Goal: Find specific page/section: Find specific page/section

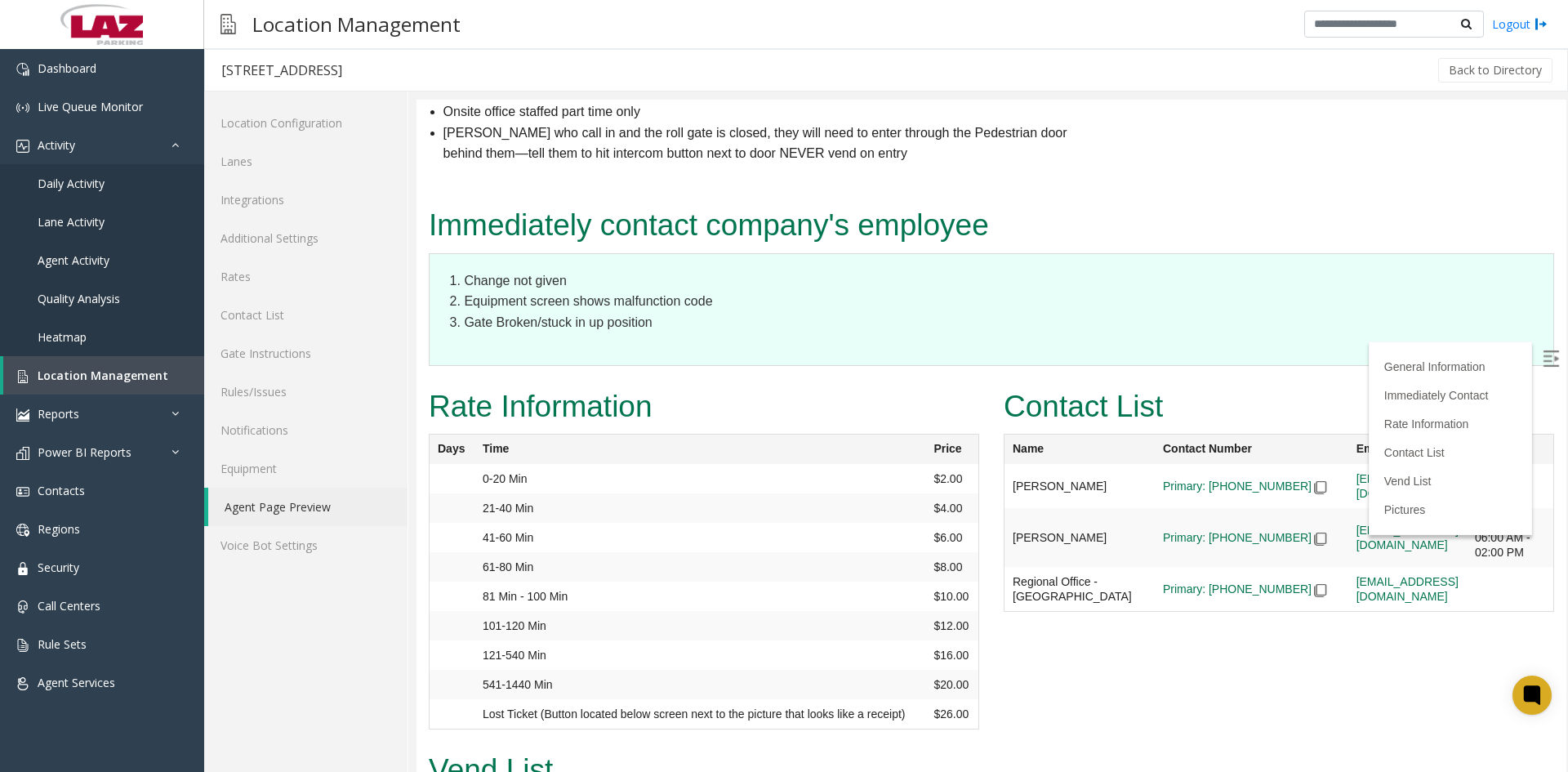
scroll to position [1717, 0]
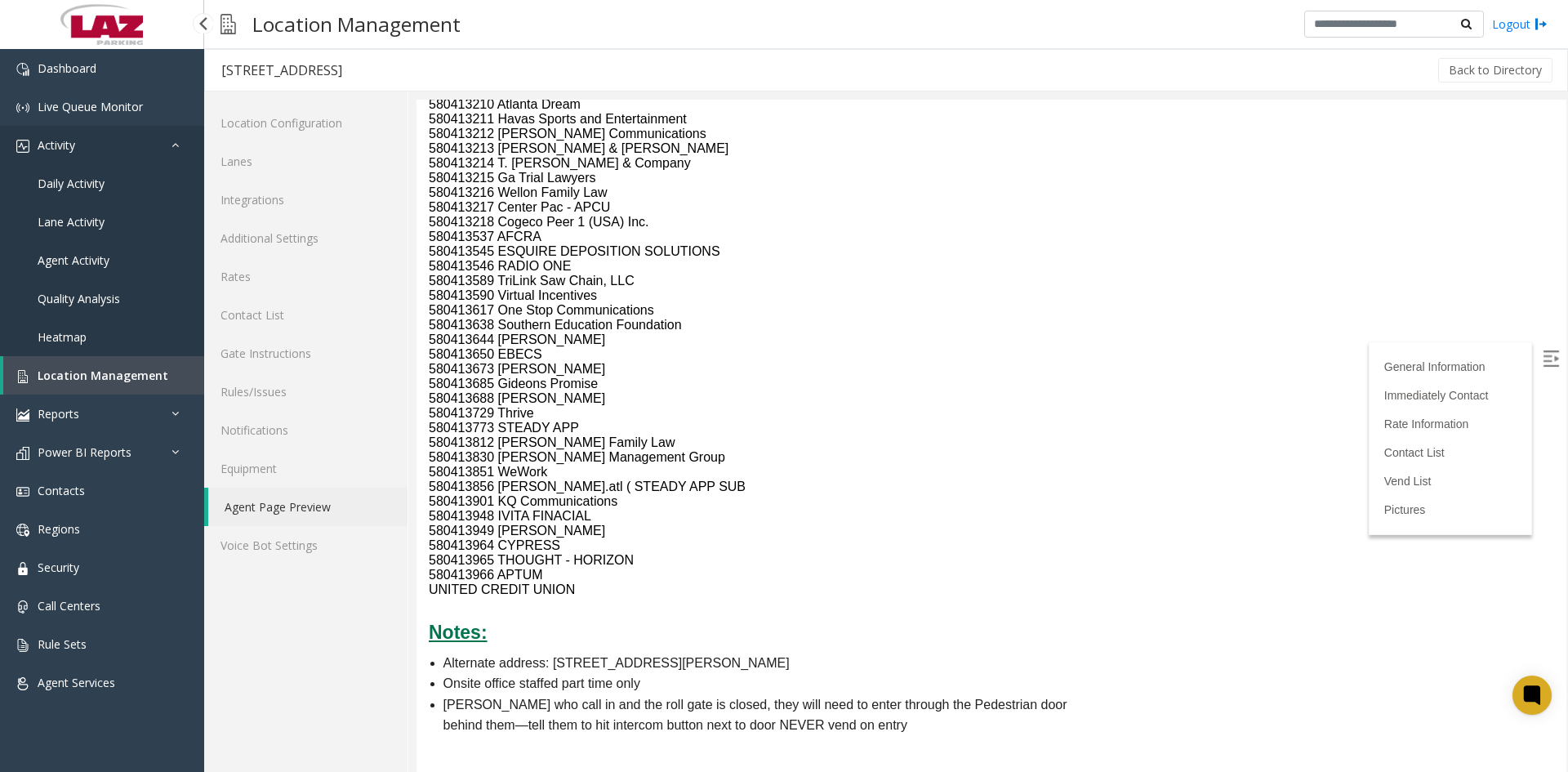
click at [61, 148] on span "Activity" at bounding box center [55, 145] width 37 height 15
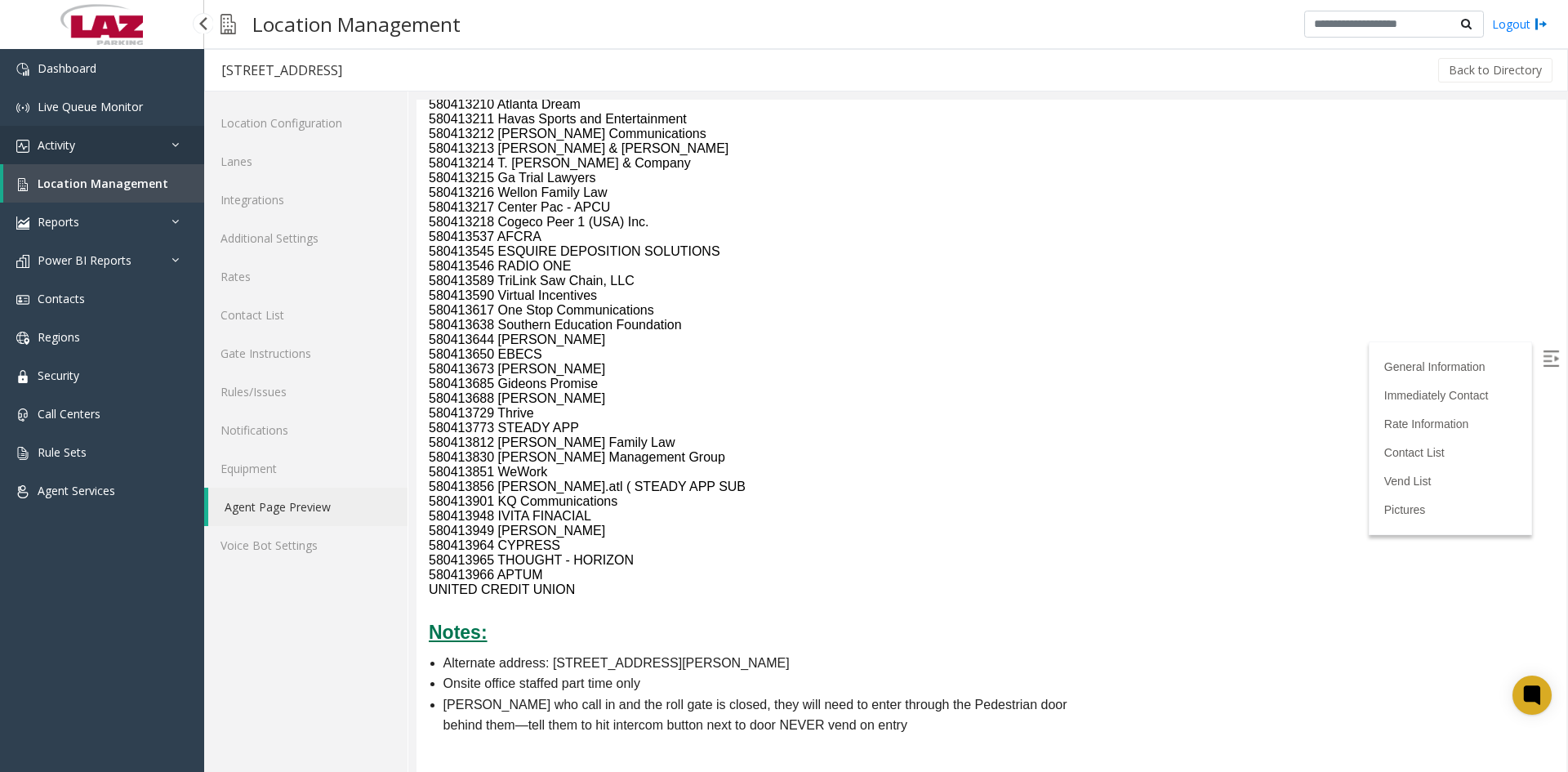
click at [61, 148] on span "Activity" at bounding box center [55, 145] width 37 height 15
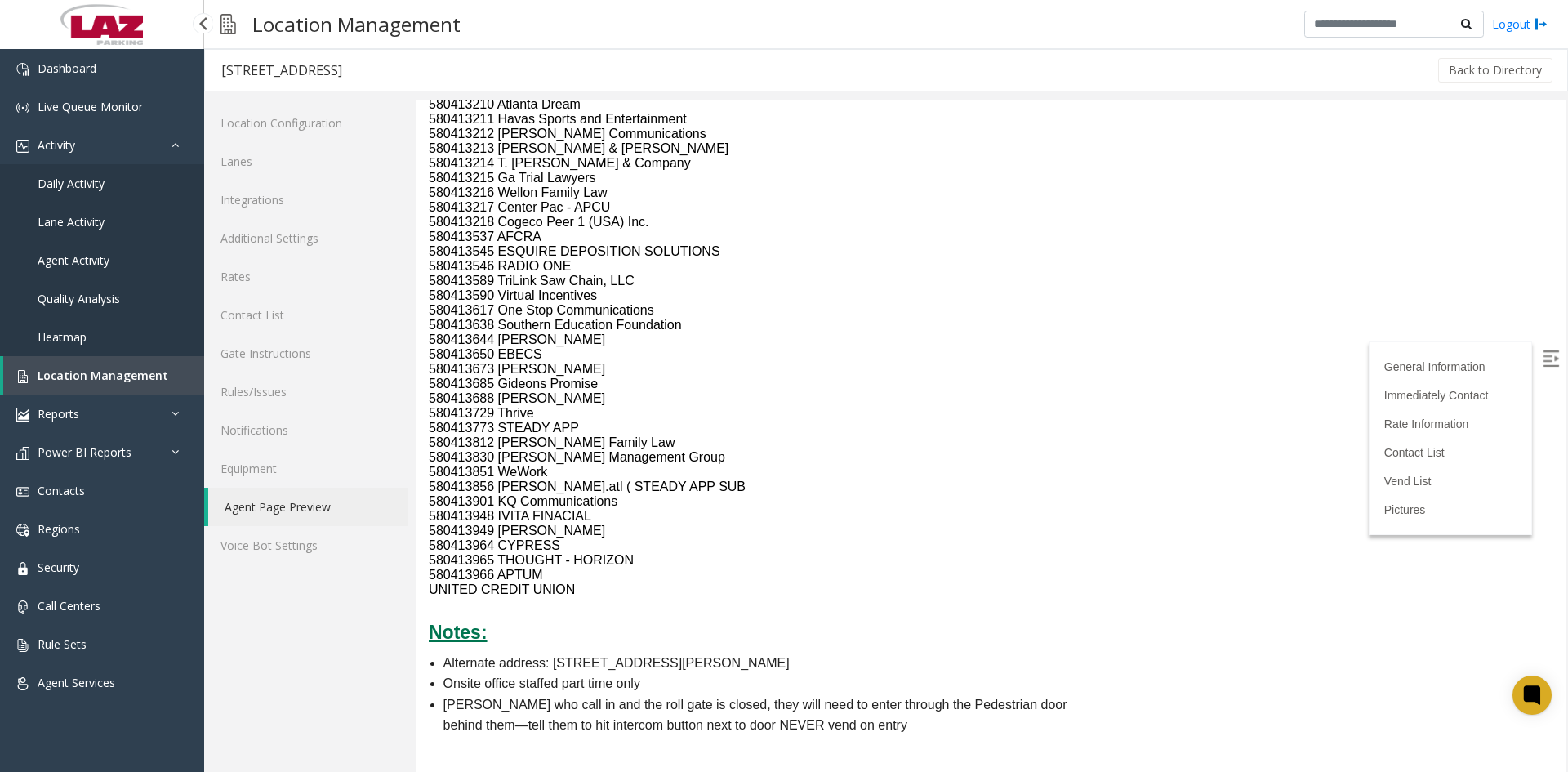
click at [61, 187] on span "Daily Activity" at bounding box center [70, 183] width 67 height 15
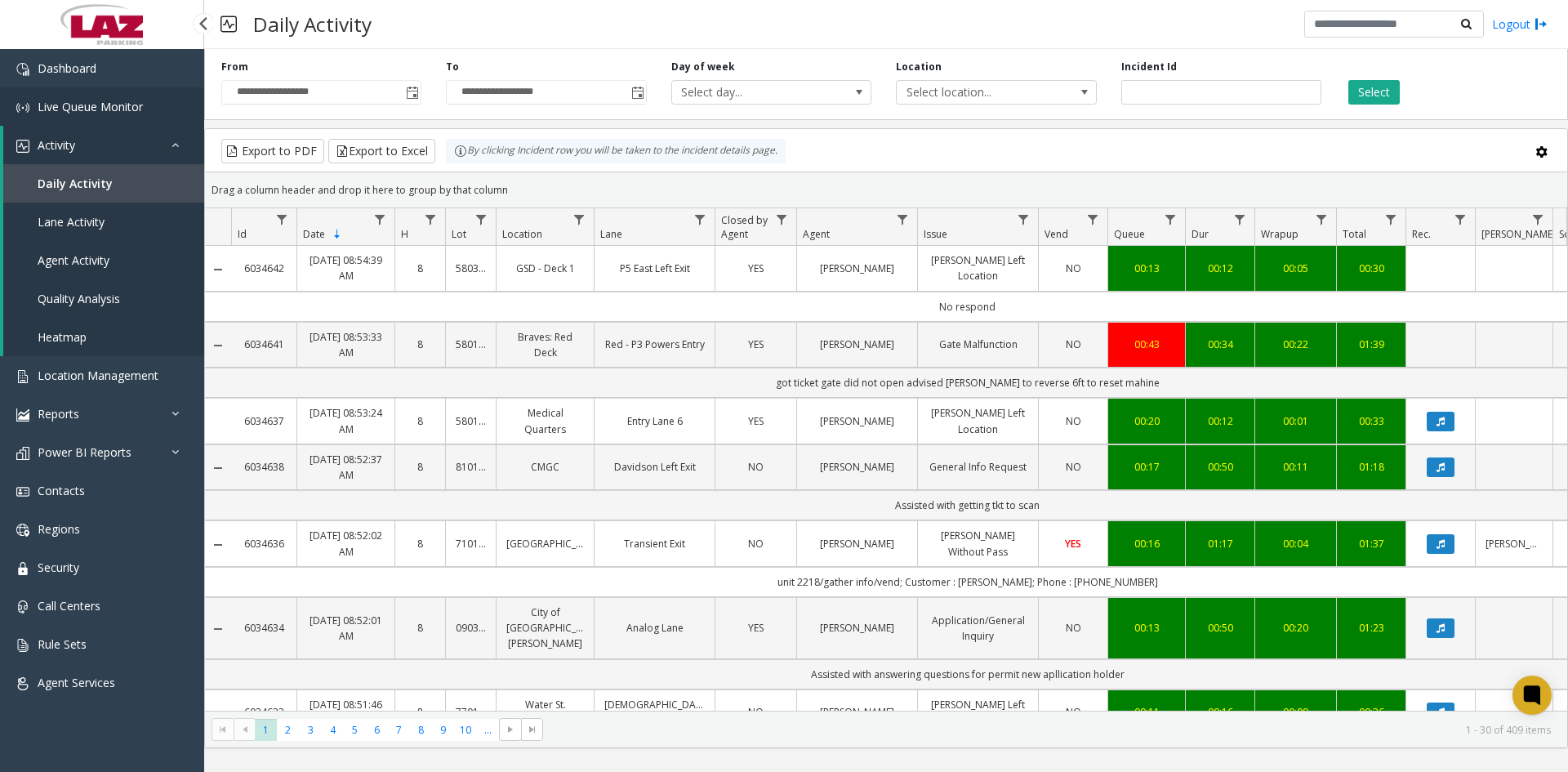
click at [77, 98] on link "Live Queue Monitor" at bounding box center [102, 107] width 204 height 38
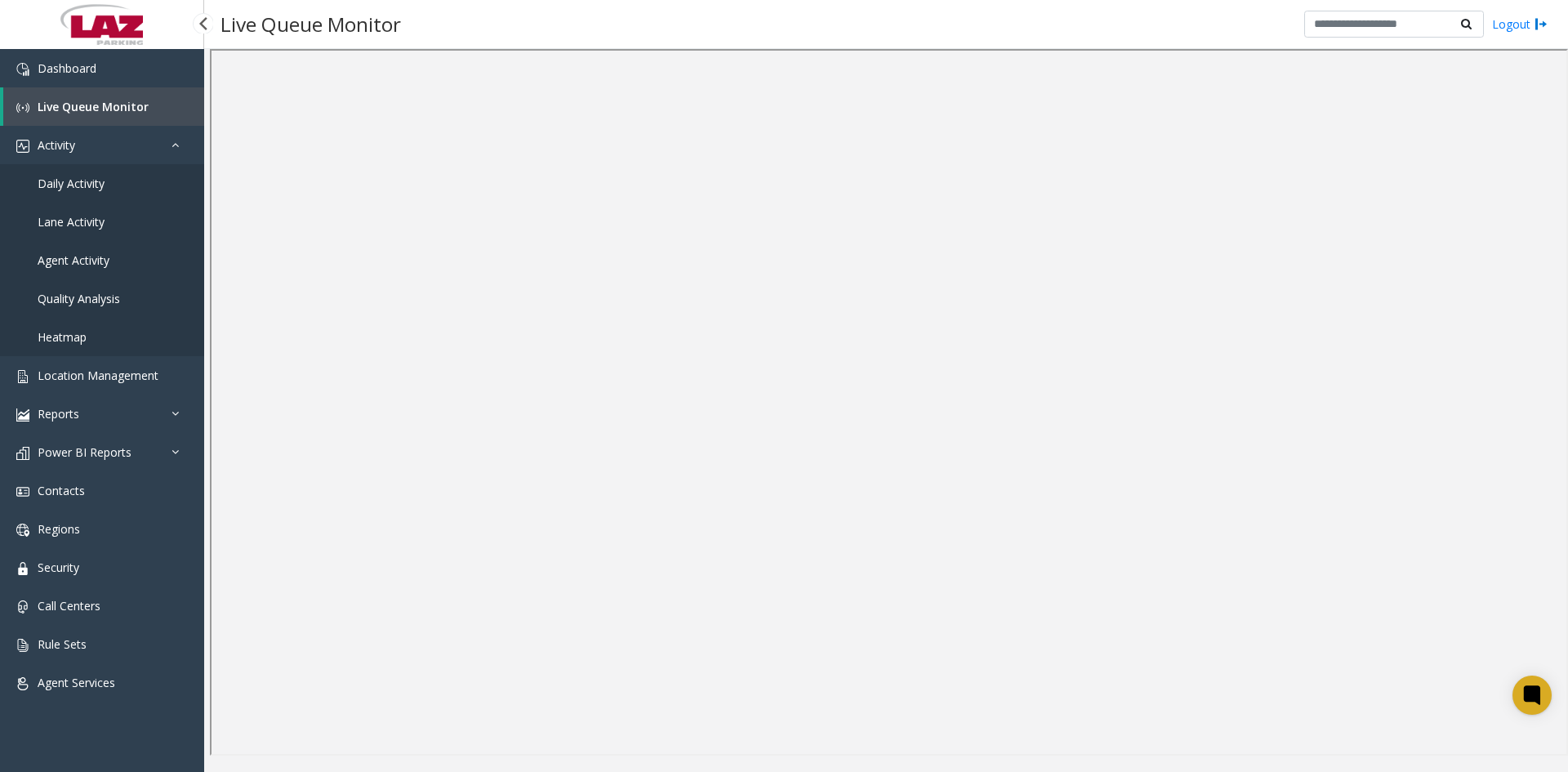
click at [106, 183] on link "Daily Activity" at bounding box center [102, 183] width 204 height 38
